Goal: Task Accomplishment & Management: Use online tool/utility

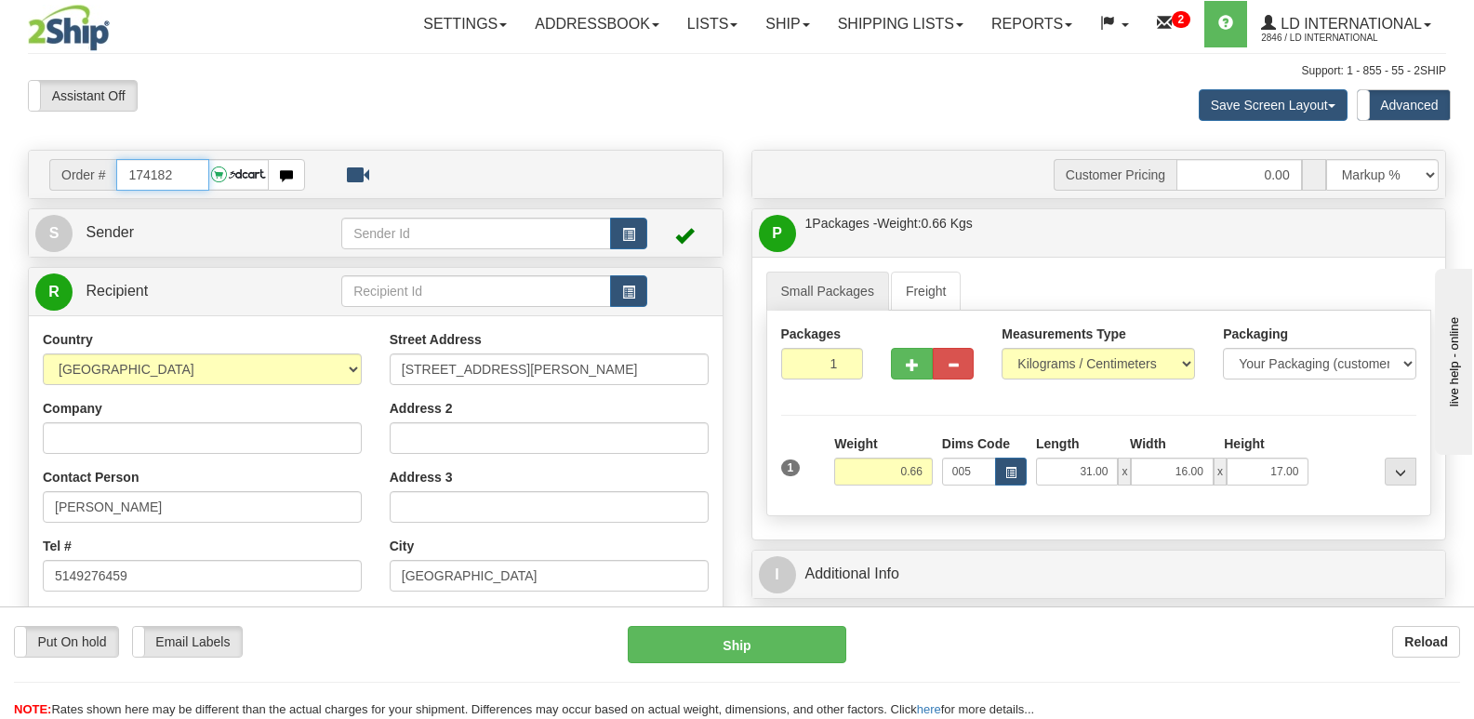
click at [196, 173] on input "174182" at bounding box center [162, 175] width 92 height 32
type input "174181"
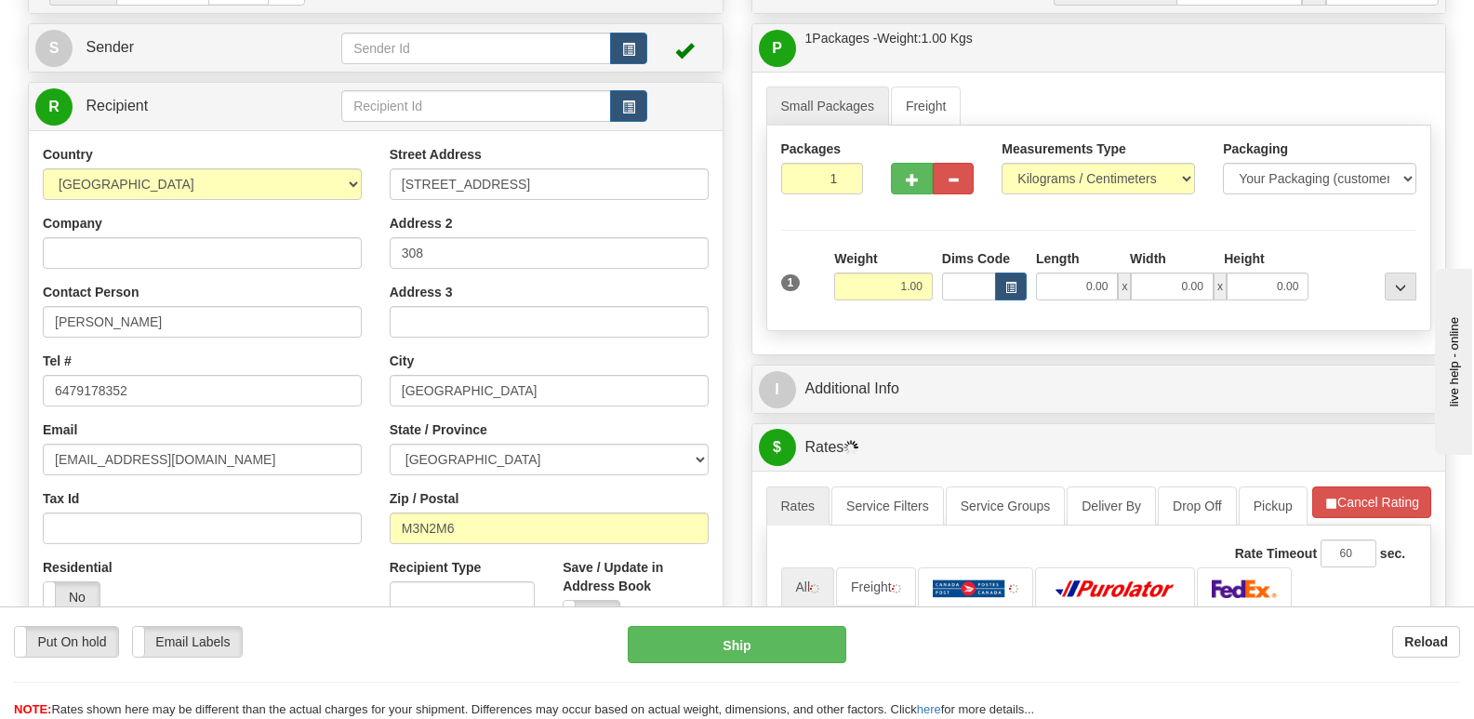
scroll to position [186, 0]
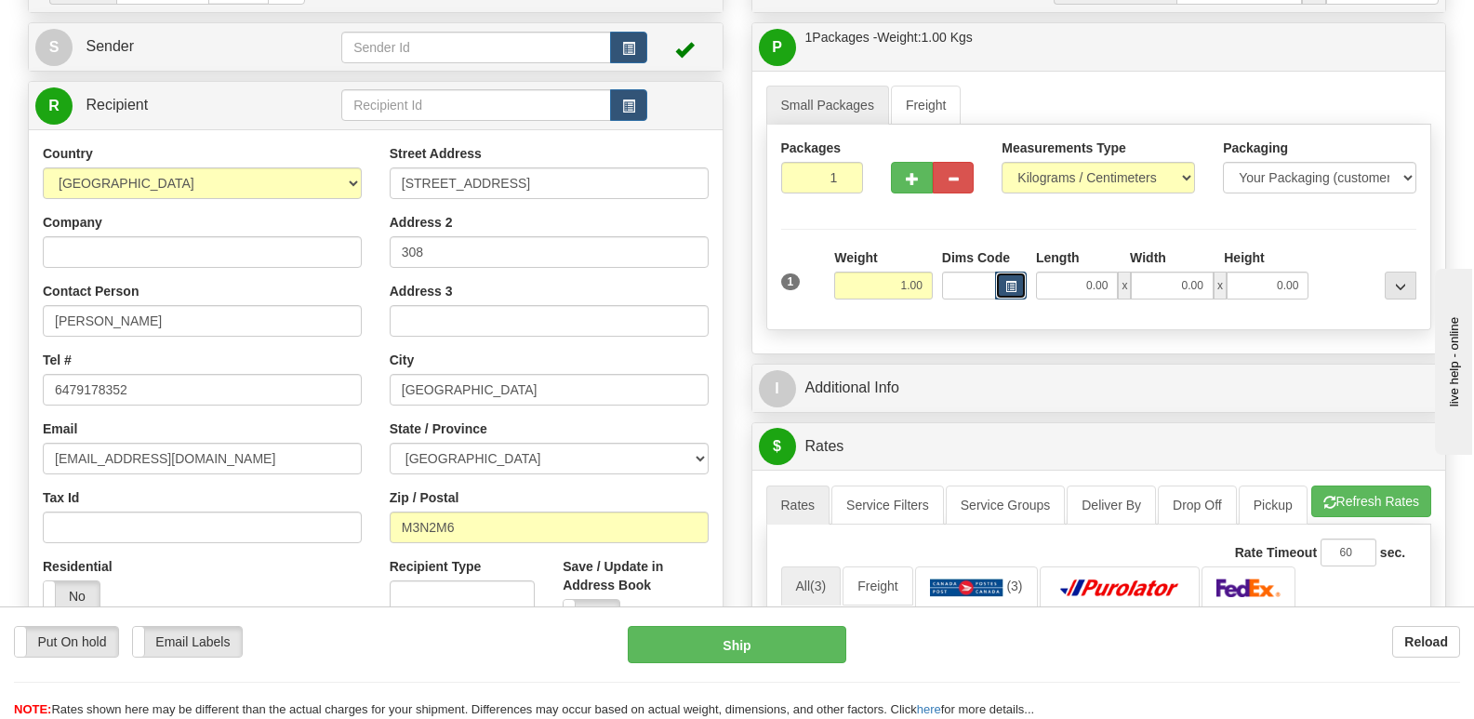
click at [1013, 294] on button "button" at bounding box center [1011, 286] width 32 height 28
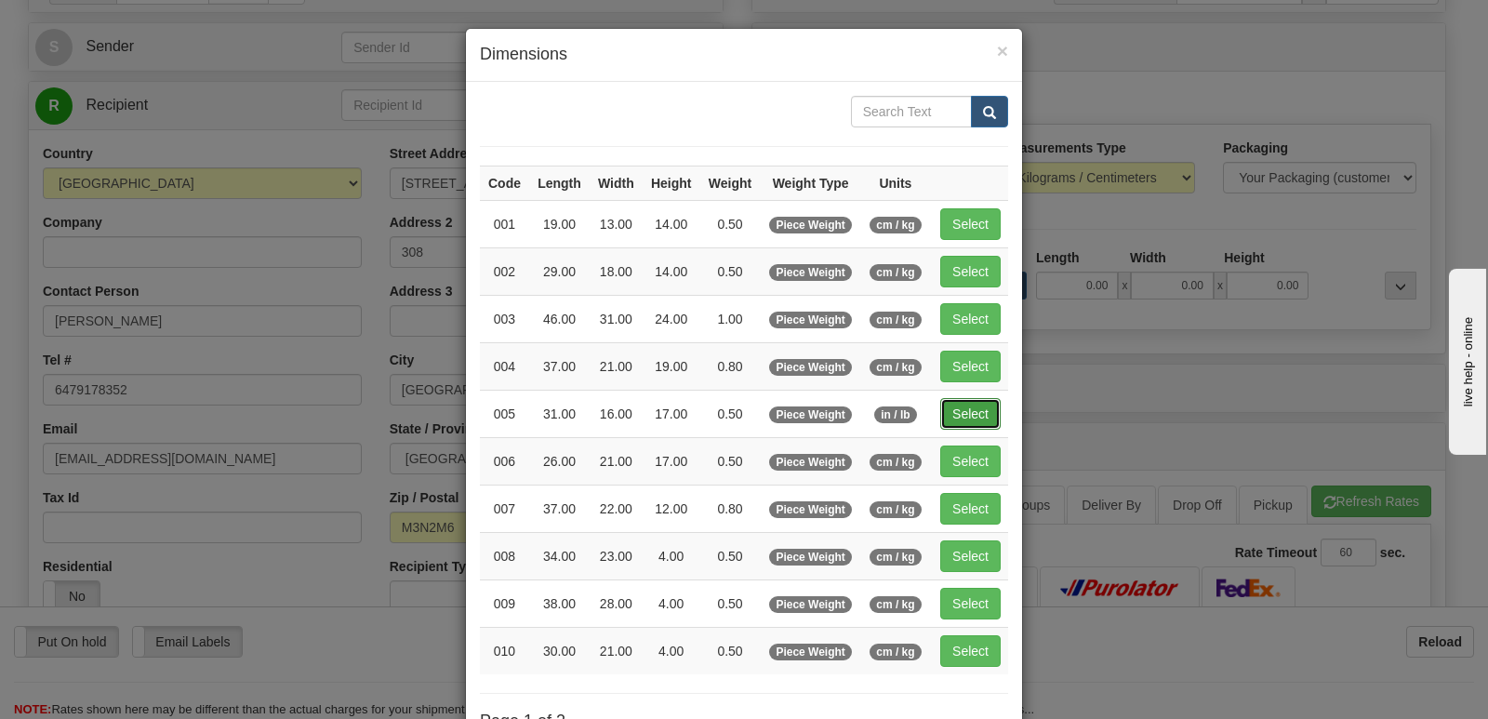
click at [964, 411] on button "Select" at bounding box center [970, 414] width 60 height 32
type input "005"
type input "0.50"
type input "31.00"
type input "16.00"
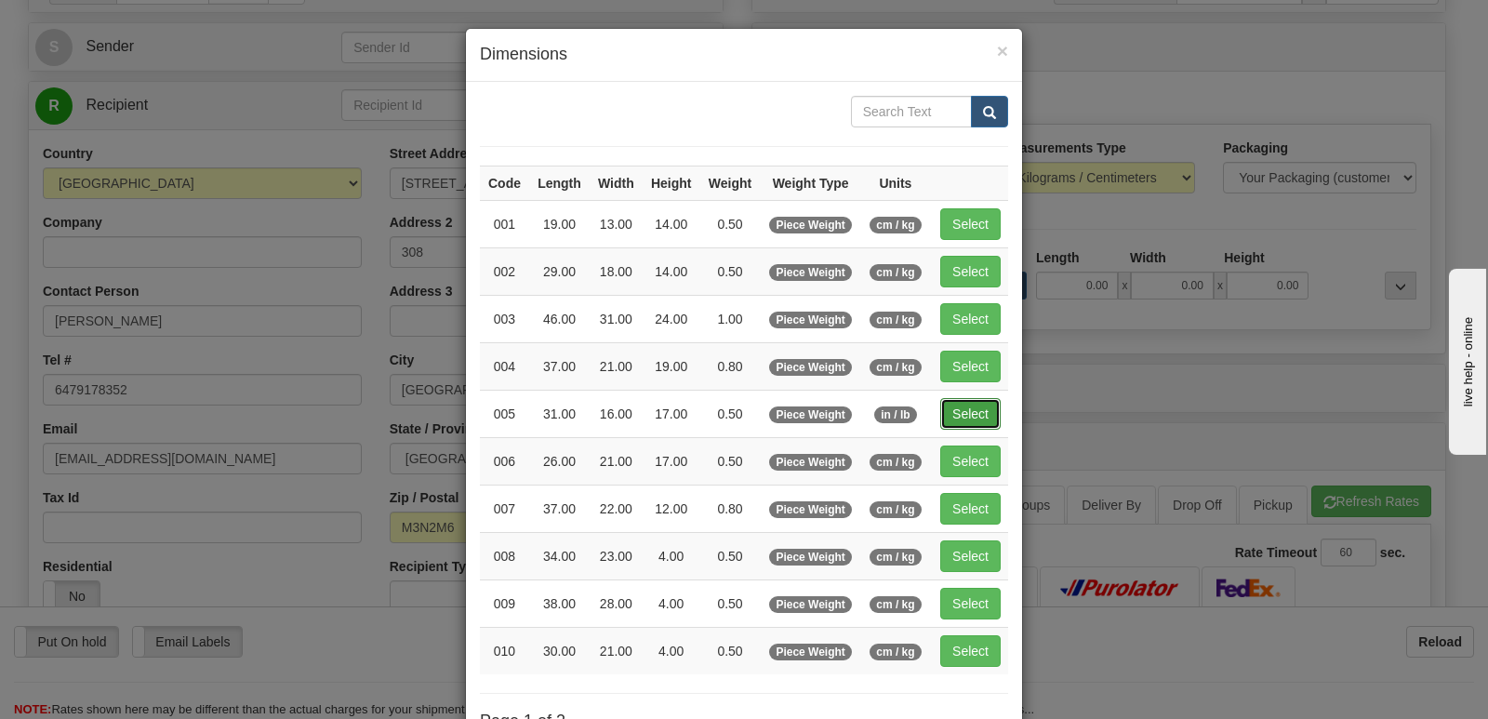
type input "17.00"
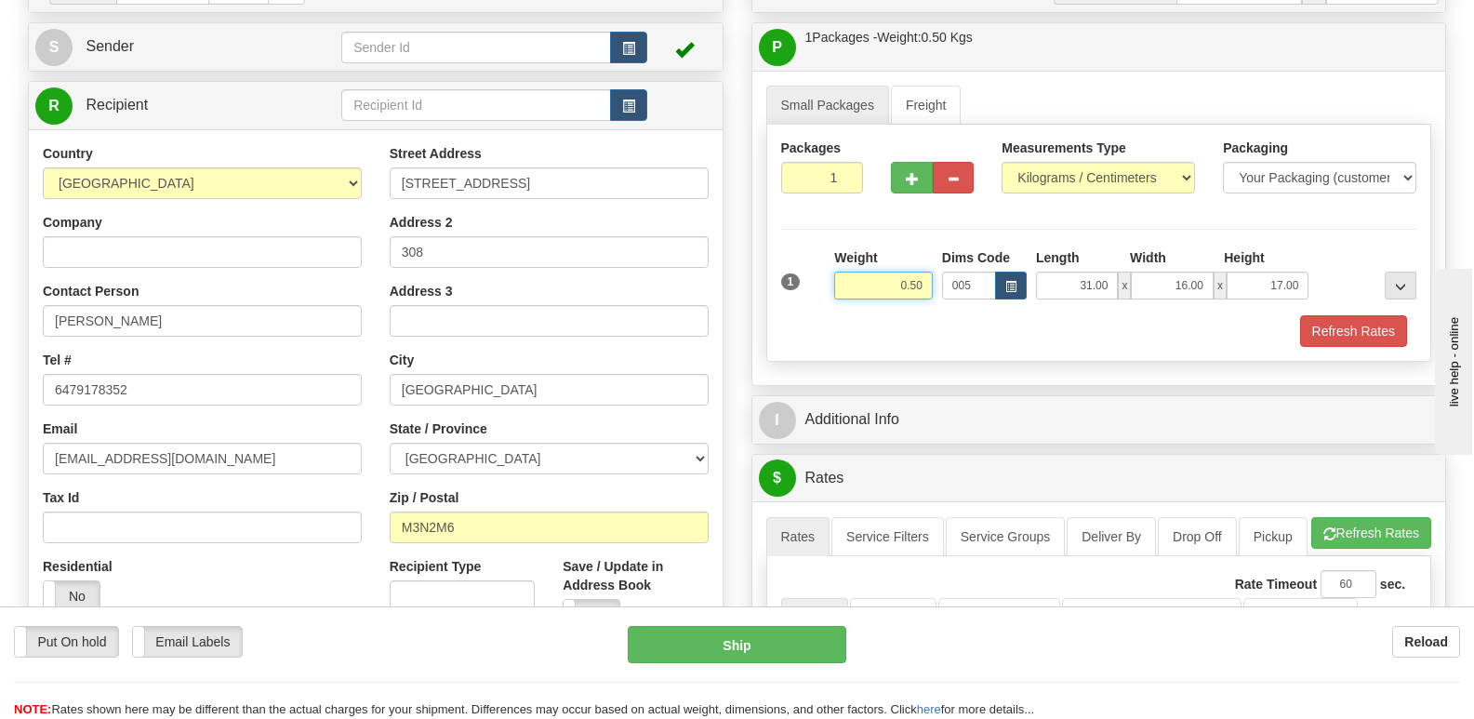
click at [923, 291] on input "0.50" at bounding box center [883, 286] width 99 height 28
type input "0.92"
click at [1318, 339] on button "Refresh Rates" at bounding box center [1353, 331] width 107 height 32
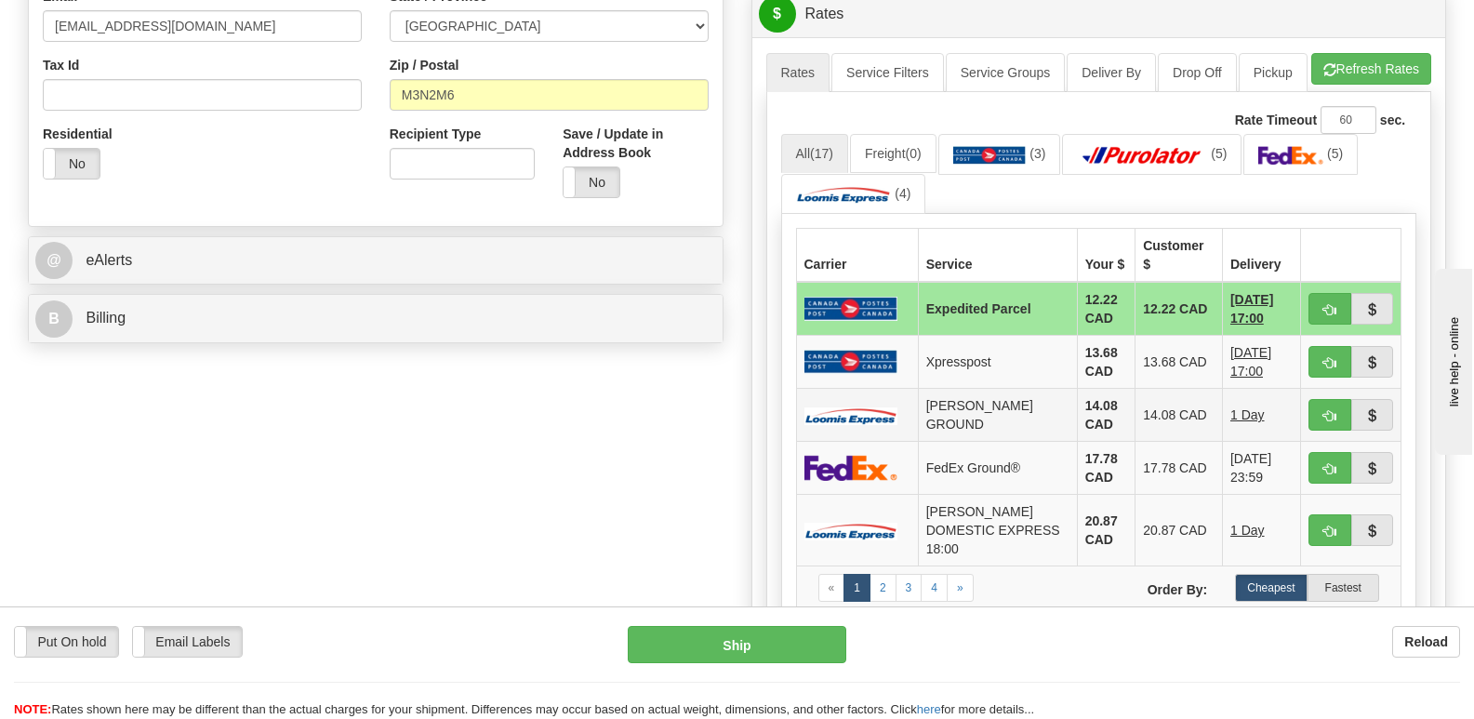
scroll to position [651, 0]
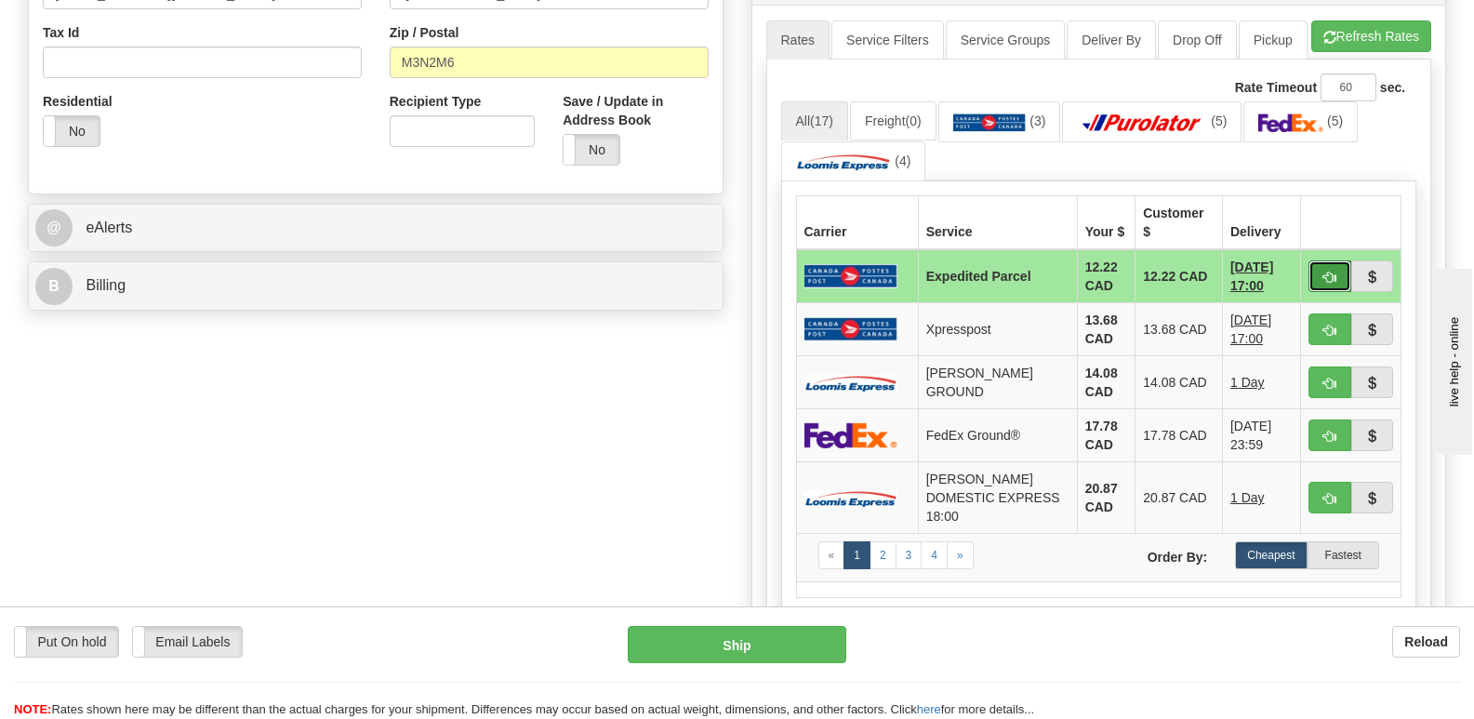
click at [1333, 284] on span "button" at bounding box center [1330, 278] width 13 height 12
type input "DOM.EP"
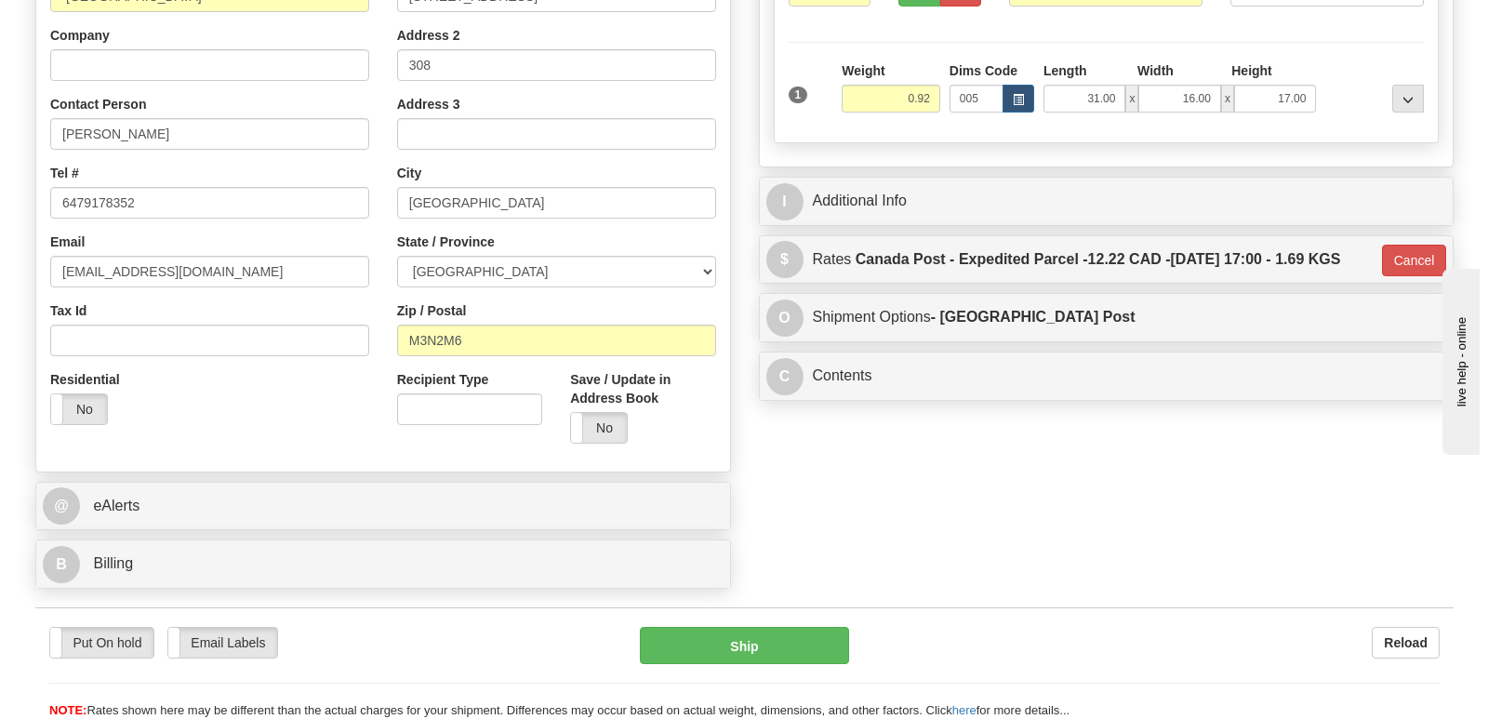
scroll to position [372, 0]
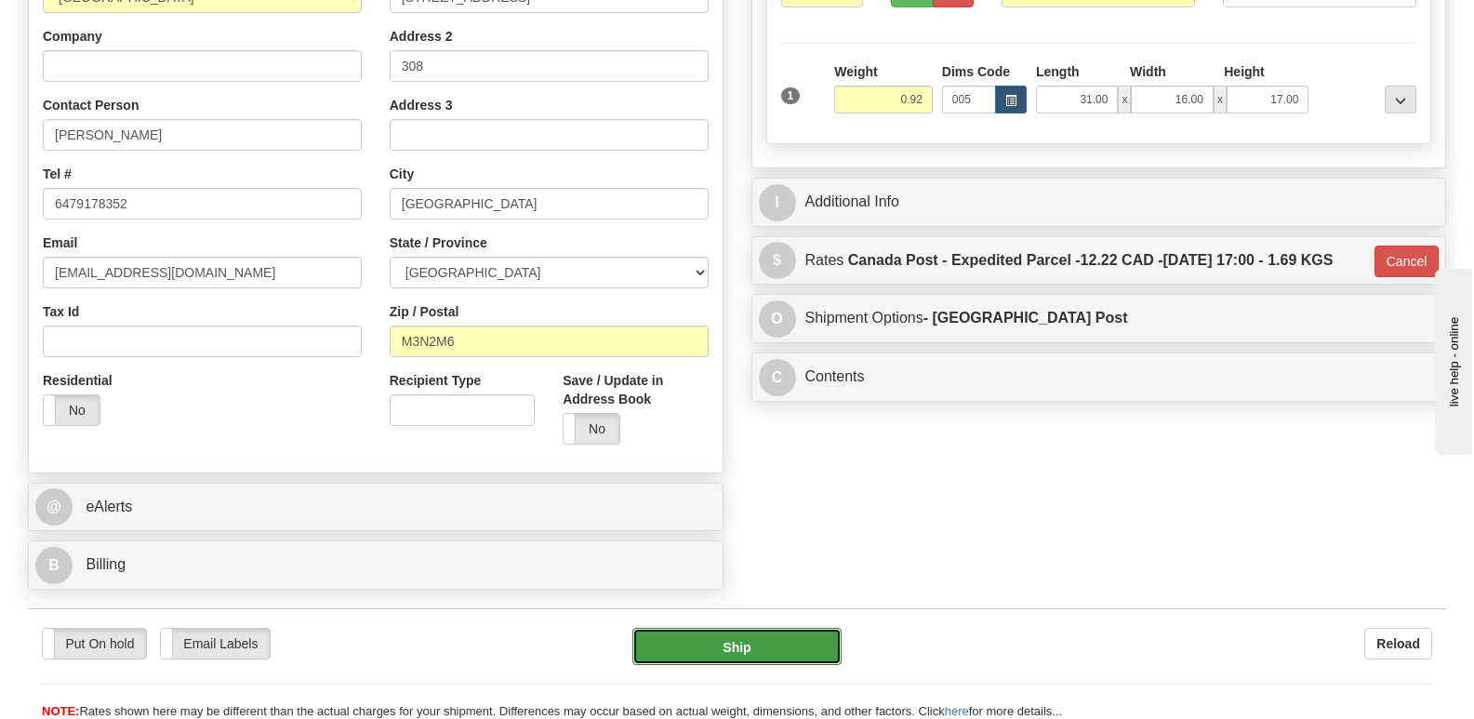
click at [752, 650] on button "Ship" at bounding box center [736, 646] width 208 height 37
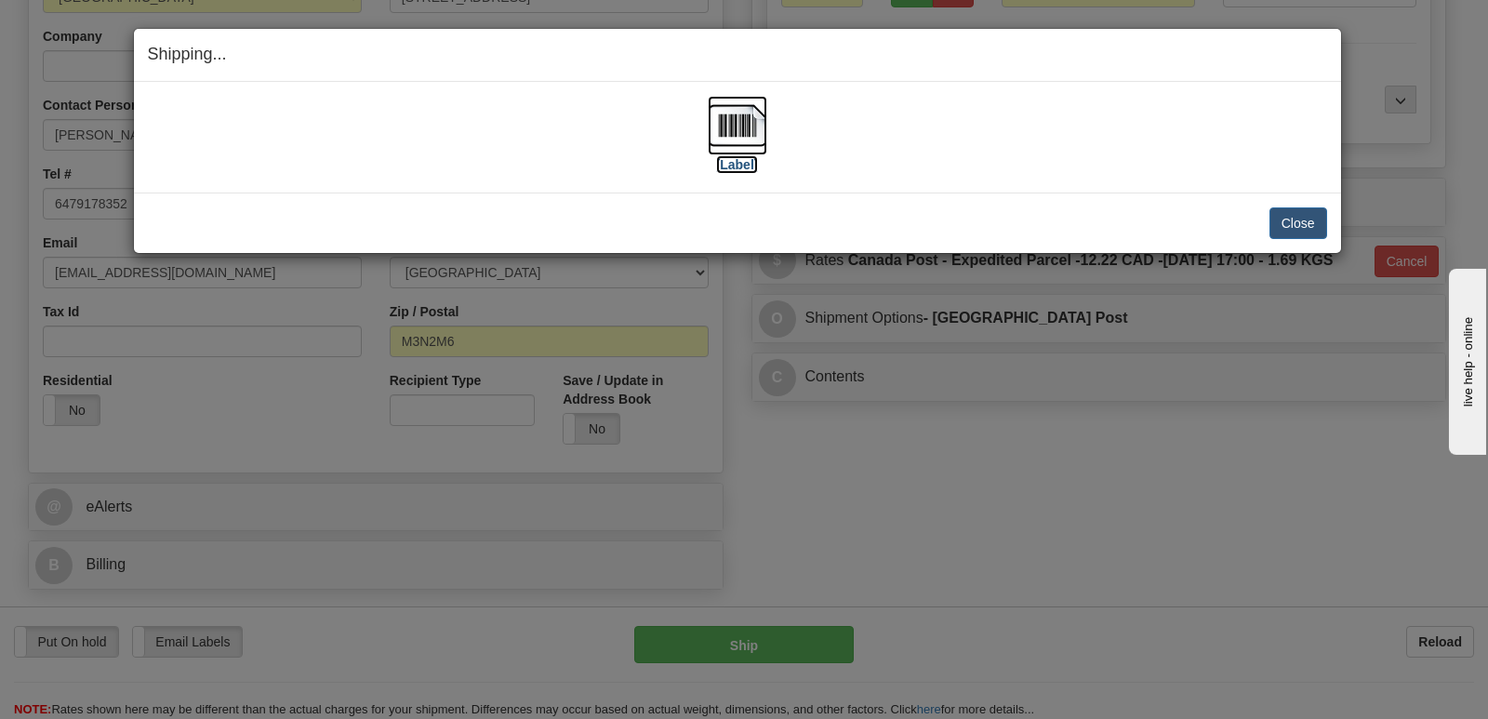
click at [713, 118] on img at bounding box center [738, 126] width 60 height 60
click at [1280, 206] on div "Close Cancel Cancel Shipment and Quit Pickup Quit Pickup ONLY" at bounding box center [737, 223] width 1207 height 60
click at [1285, 233] on button "Close" at bounding box center [1299, 223] width 58 height 32
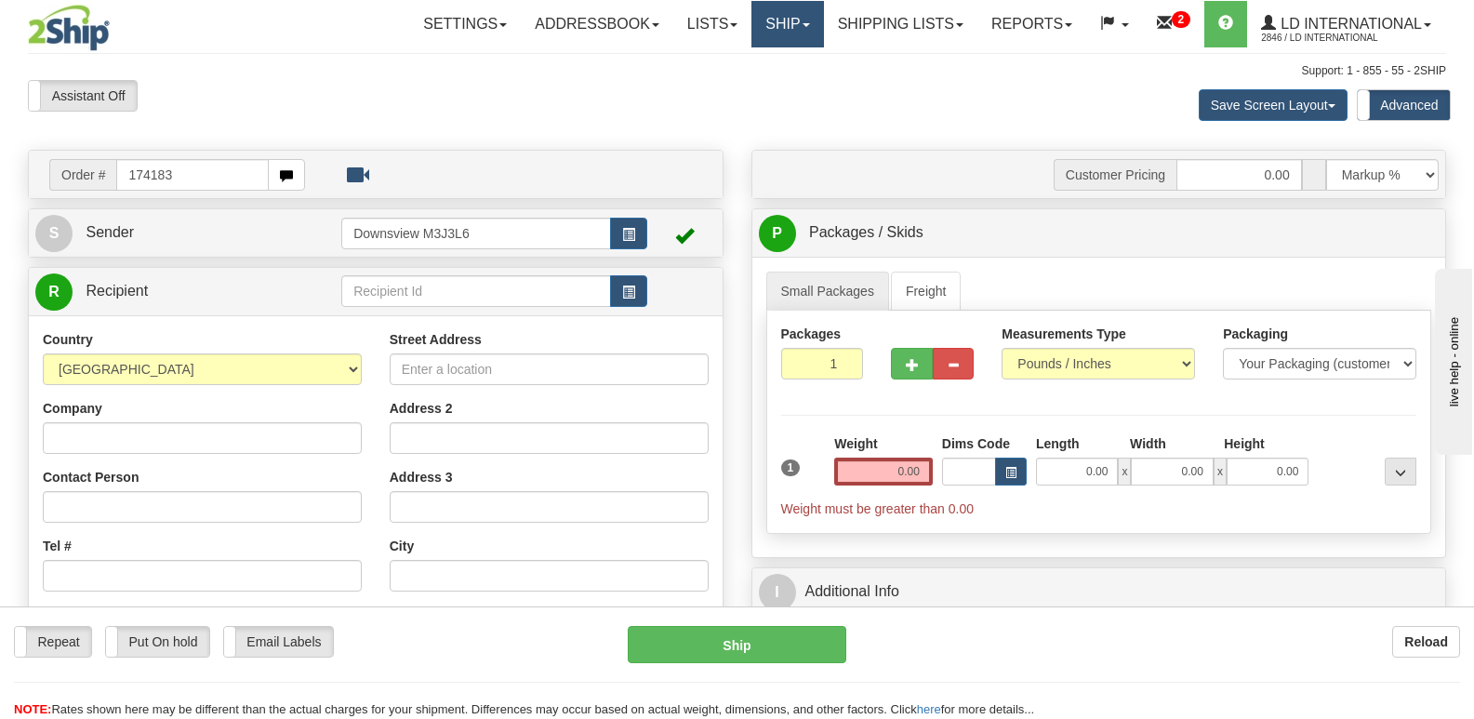
type input "174183"
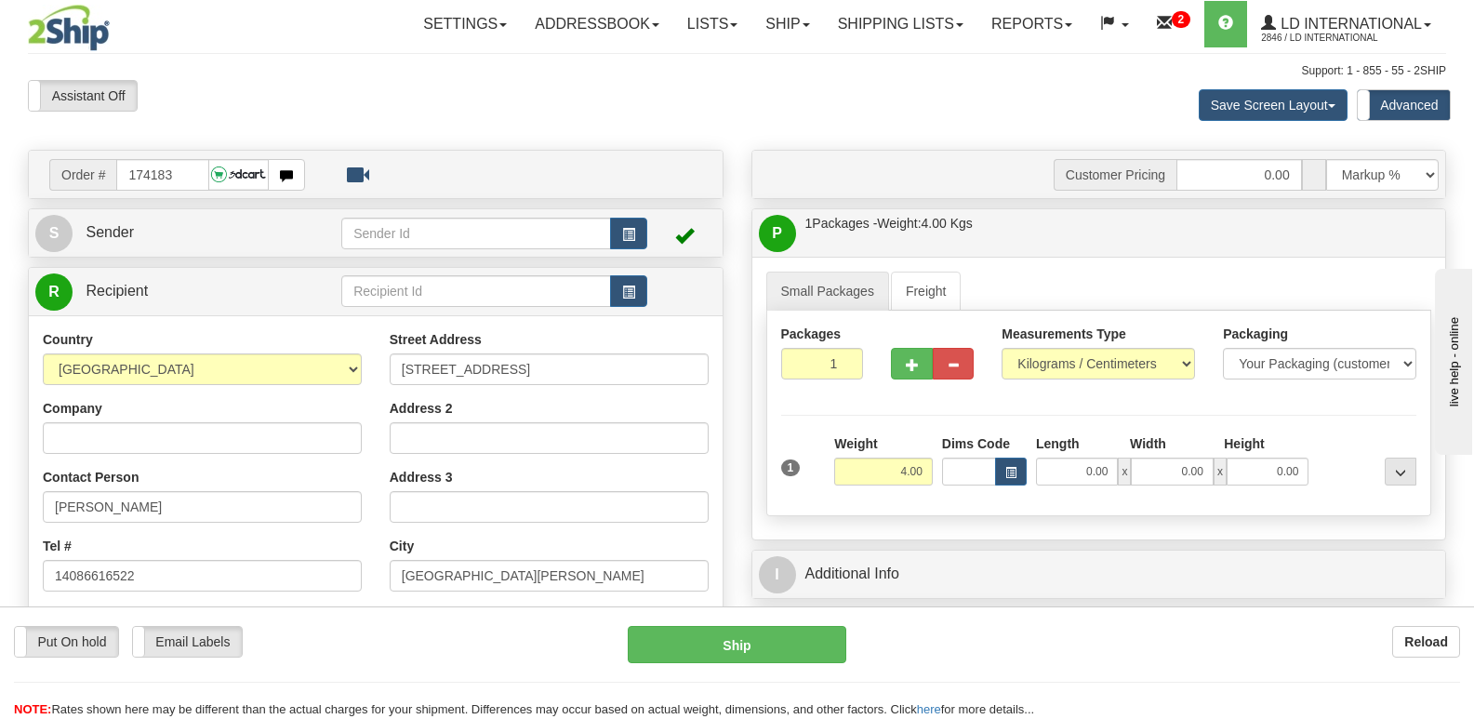
click at [207, 481] on div "Contact Person [PERSON_NAME]" at bounding box center [202, 495] width 319 height 55
click at [213, 497] on input "[PERSON_NAME]" at bounding box center [202, 507] width 319 height 32
click at [599, 370] on input "[STREET_ADDRESS]" at bounding box center [549, 369] width 319 height 32
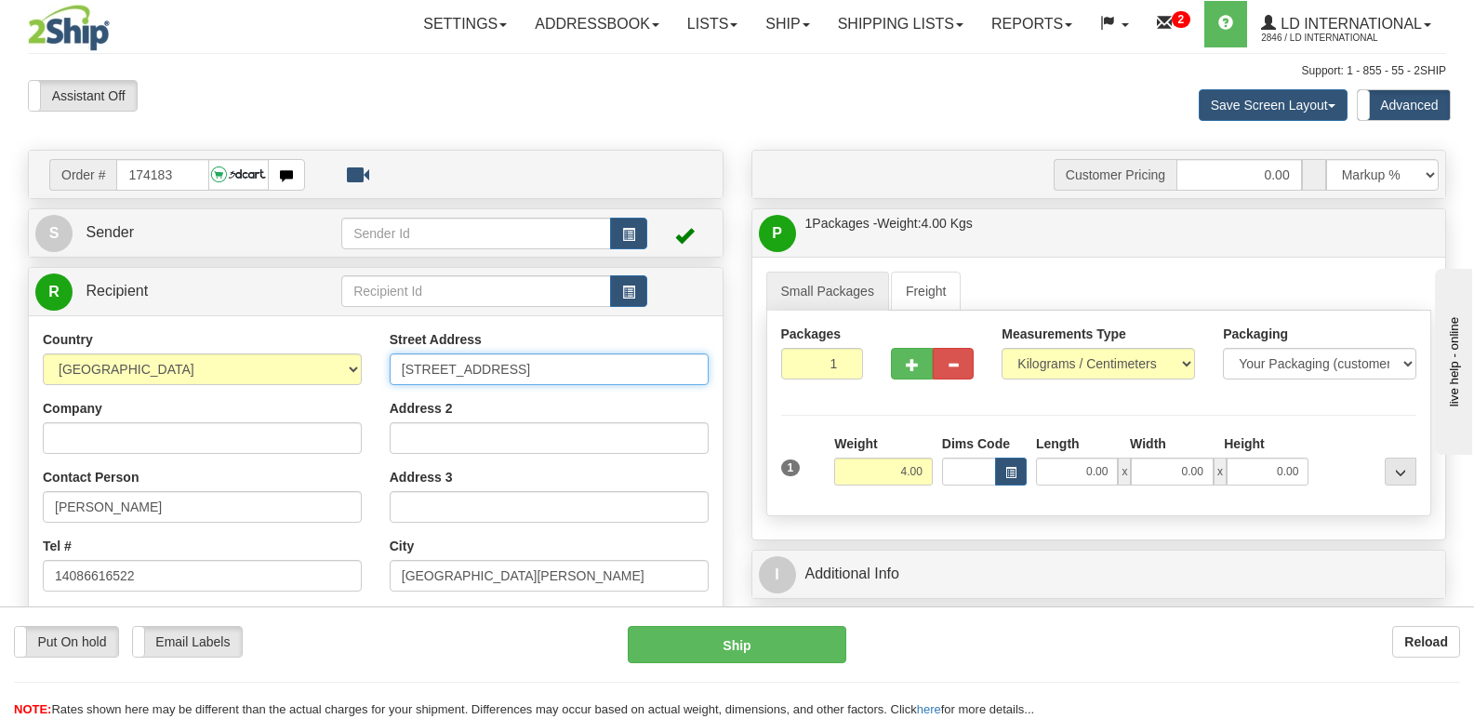
click at [599, 370] on input "[STREET_ADDRESS]" at bounding box center [549, 369] width 319 height 32
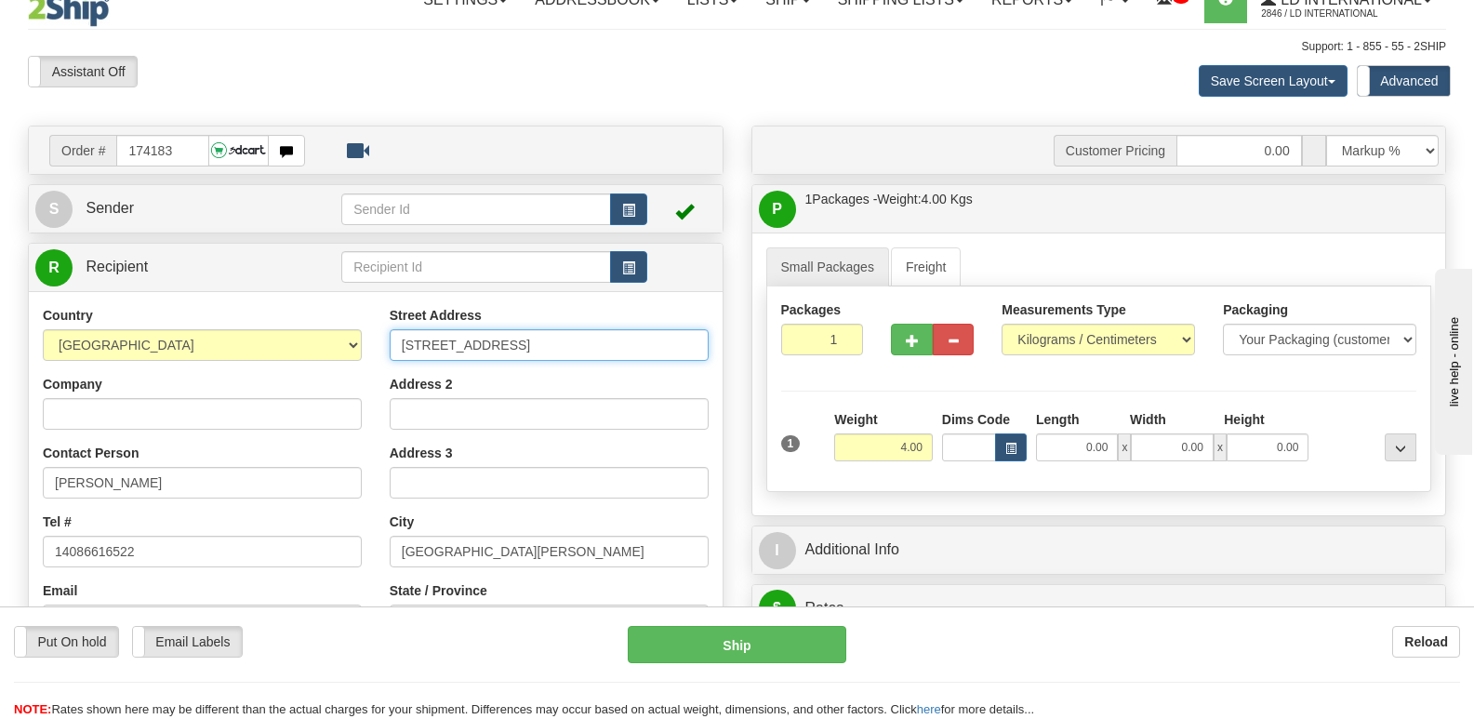
scroll to position [186, 0]
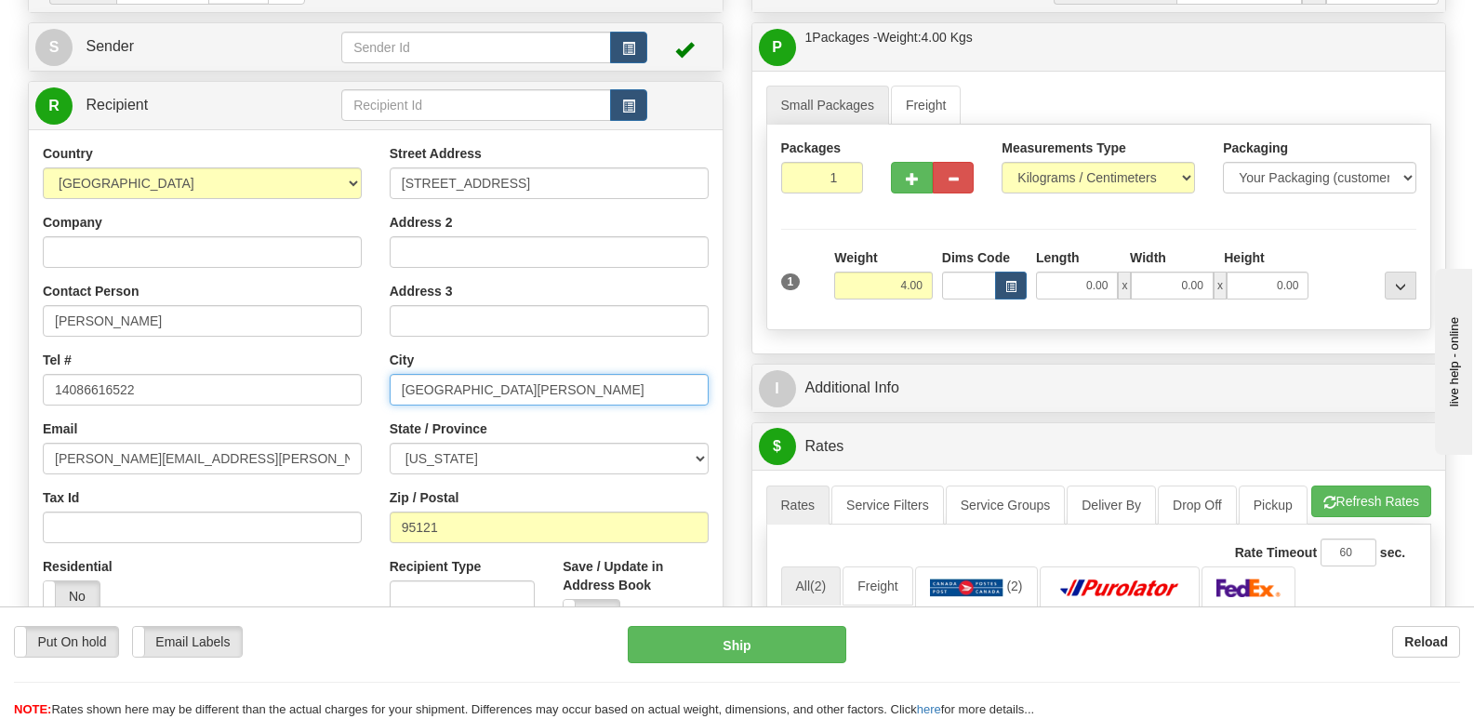
click at [461, 380] on input "[GEOGRAPHIC_DATA][PERSON_NAME]" at bounding box center [549, 390] width 319 height 32
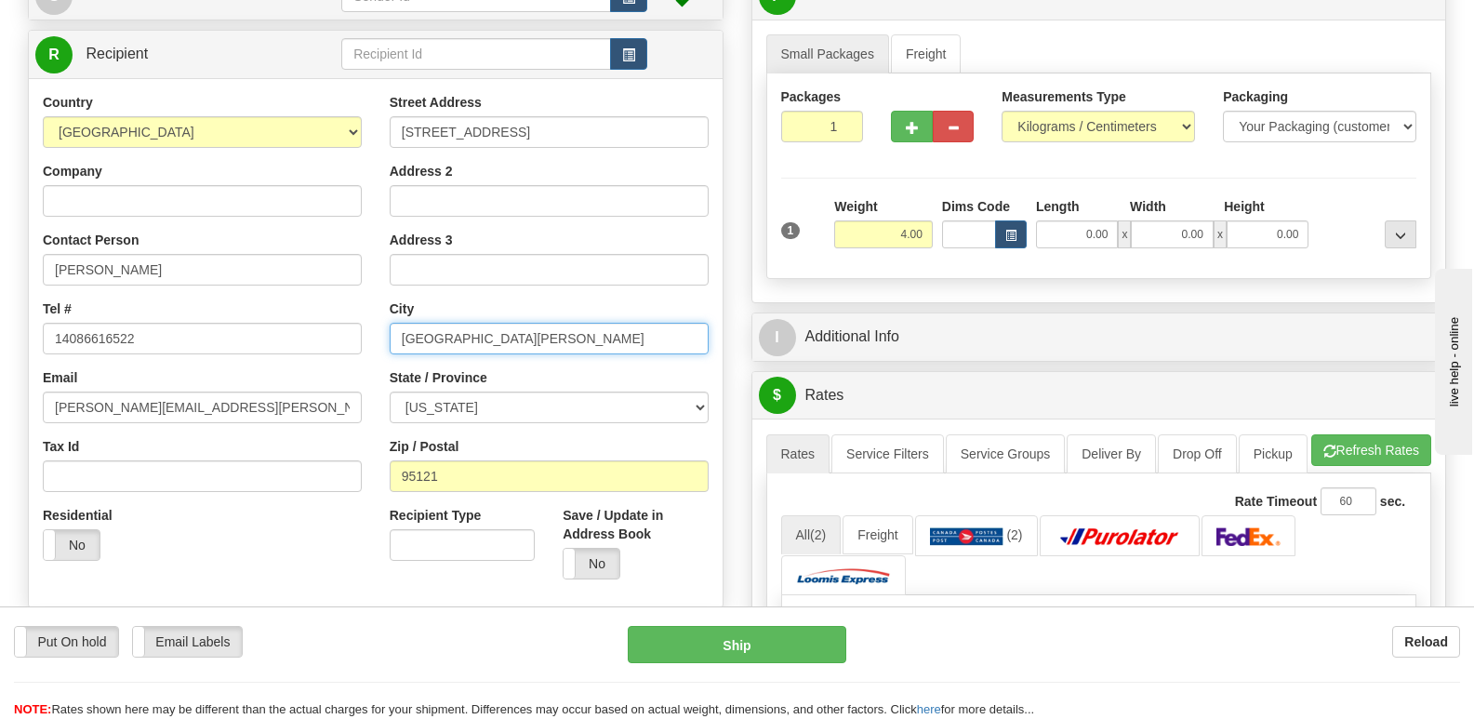
scroll to position [279, 0]
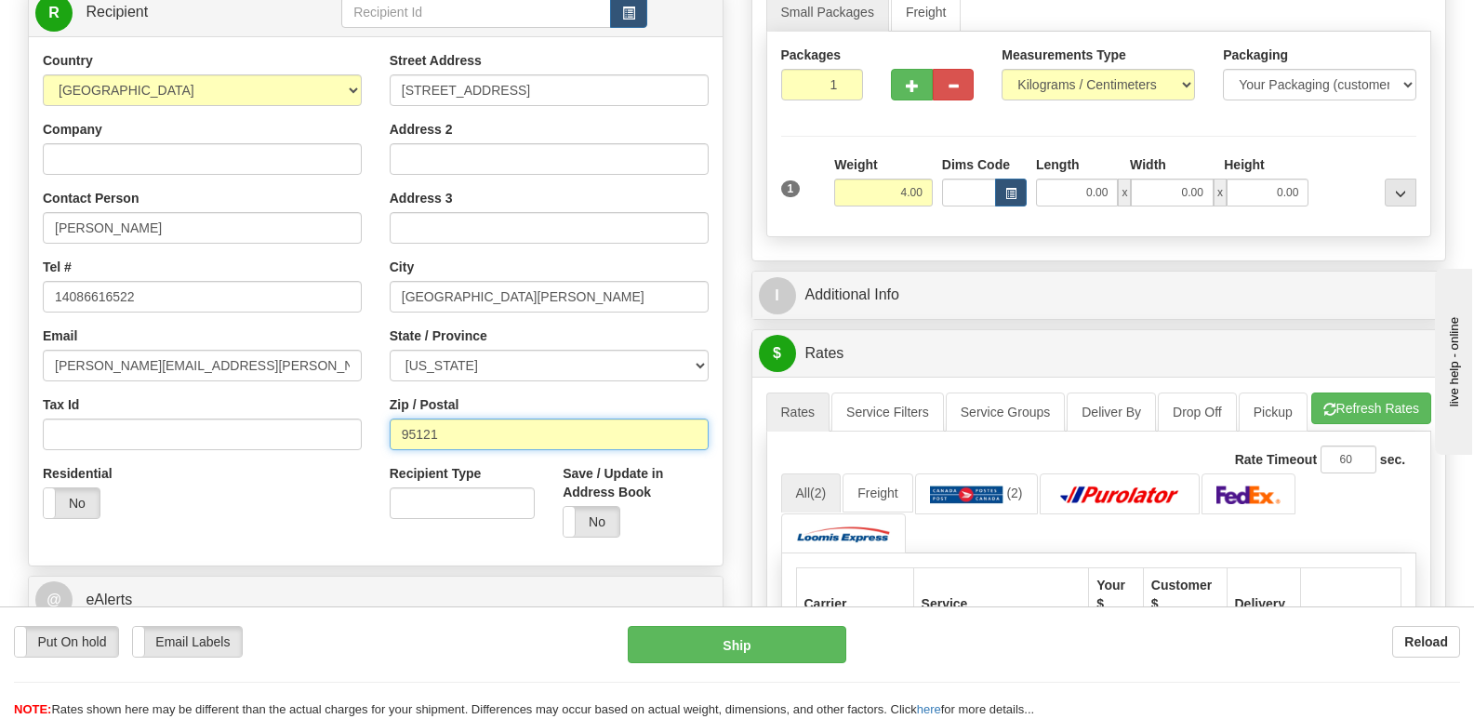
click at [517, 444] on input "95121" at bounding box center [549, 435] width 319 height 32
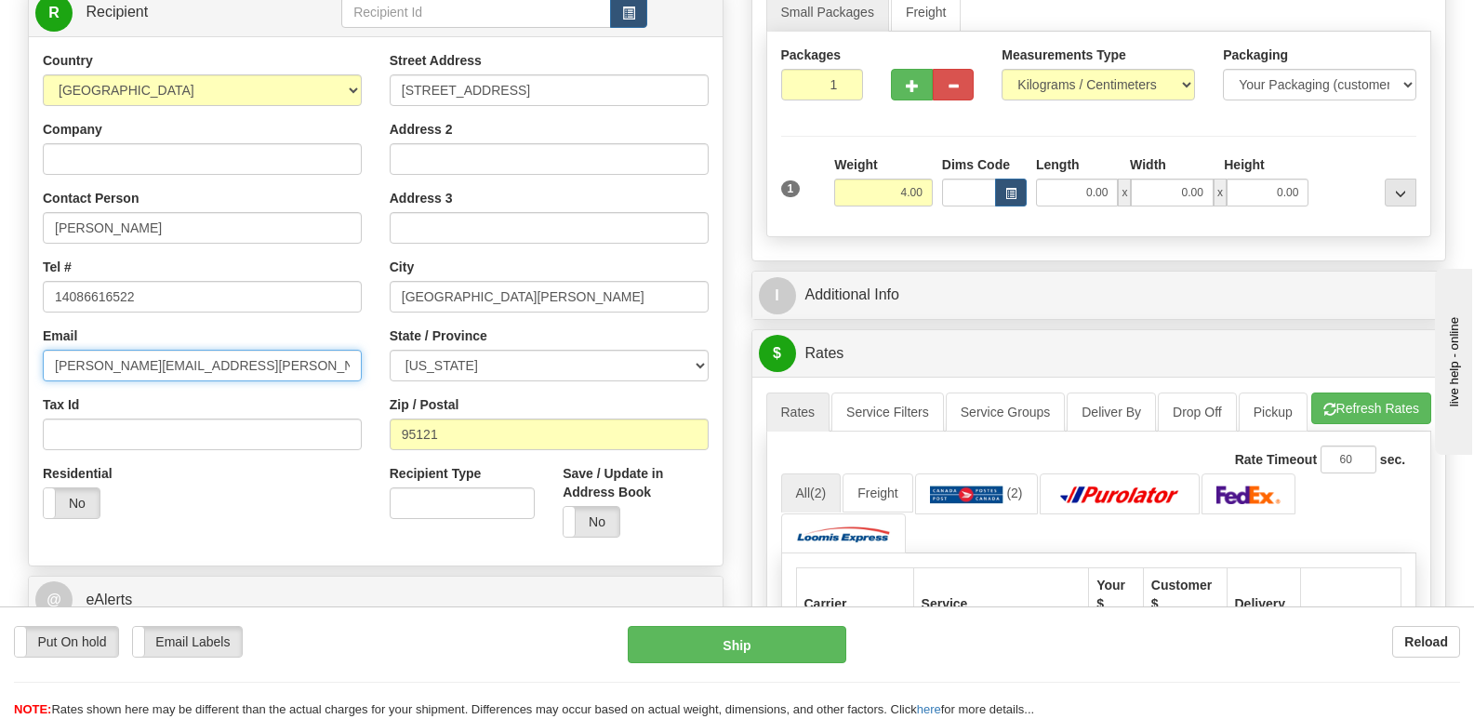
click at [229, 370] on input "[PERSON_NAME][EMAIL_ADDRESS][PERSON_NAME][DOMAIN_NAME]" at bounding box center [202, 366] width 319 height 32
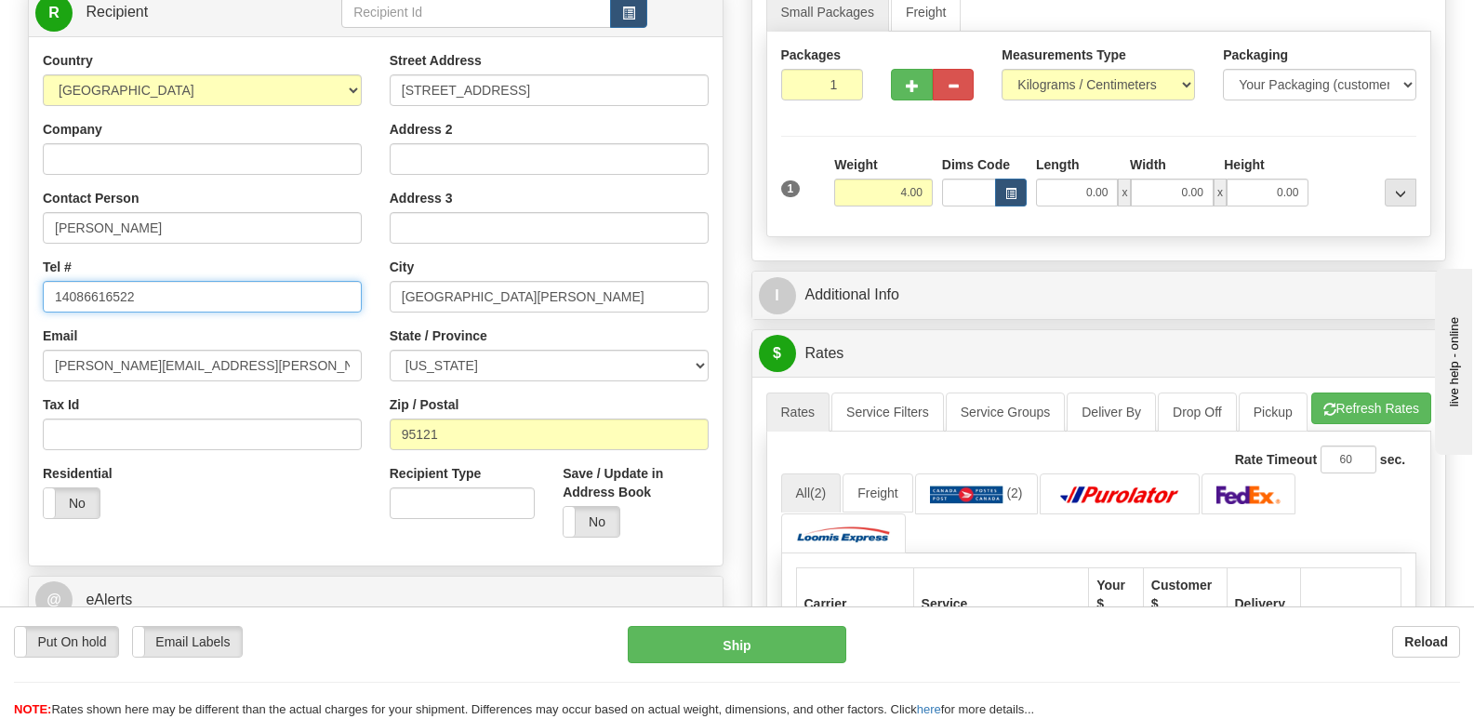
click at [273, 308] on input "14086616522" at bounding box center [202, 297] width 319 height 32
